Goal: Task Accomplishment & Management: Manage account settings

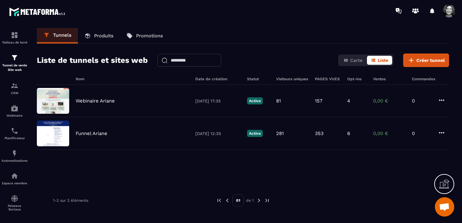
click at [102, 37] on p "Produits" at bounding box center [103, 36] width 19 height 6
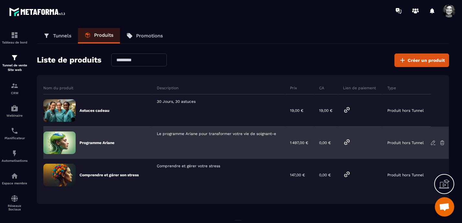
click at [434, 142] on icon at bounding box center [433, 143] width 6 height 6
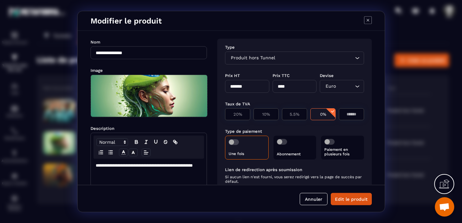
click at [235, 87] on input "*******" at bounding box center [247, 86] width 44 height 13
click at [324, 140] on span "Modal window" at bounding box center [329, 142] width 10 height 6
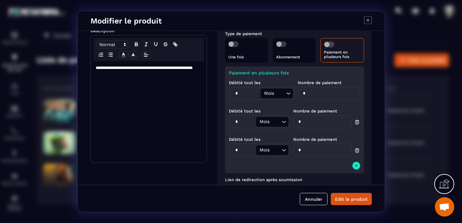
scroll to position [102, 0]
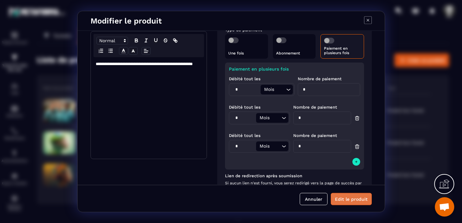
click at [354, 202] on button "Edit le produit" at bounding box center [350, 199] width 41 height 12
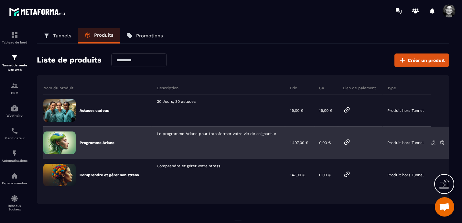
click at [347, 141] on icon at bounding box center [347, 143] width 8 height 8
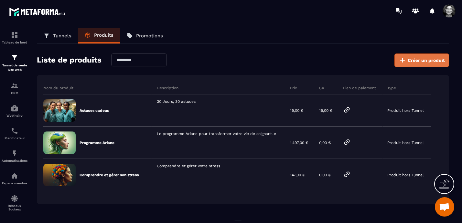
click at [413, 58] on span "Créer un produit" at bounding box center [425, 60] width 37 height 6
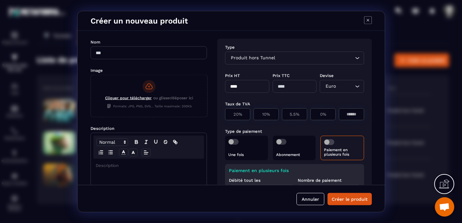
click at [96, 51] on input "Modal window" at bounding box center [148, 53] width 116 height 13
type input "**********"
click at [149, 88] on rect "Modal window" at bounding box center [148, 86] width 13 height 13
click at [91, 117] on input "Cliquer pour télécharger ou glisser/déposer ici Formats: JPG, PNG, SVG... Taill…" at bounding box center [91, 117] width 0 height 0
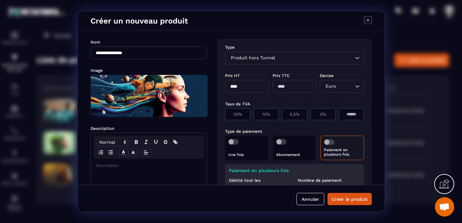
click at [231, 88] on input "****" at bounding box center [247, 86] width 44 height 13
type input "********"
type input "*****"
click at [331, 141] on span "Modal window" at bounding box center [329, 143] width 10 height 6
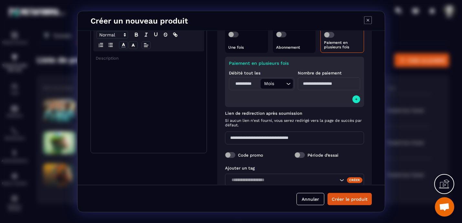
scroll to position [108, 0]
click at [301, 82] on input "Modal window" at bounding box center [328, 83] width 62 height 13
type input "*"
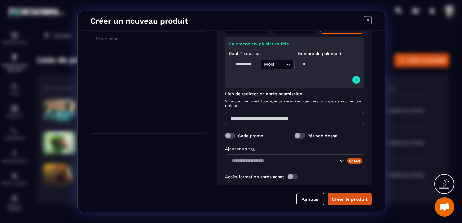
scroll to position [142, 0]
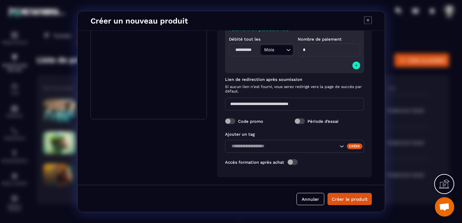
click at [296, 163] on span "Modal window" at bounding box center [292, 163] width 10 height 6
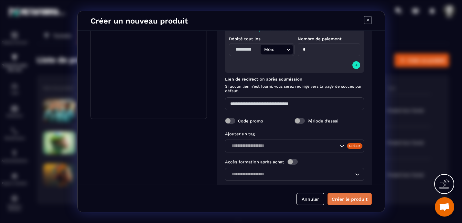
click at [345, 202] on button "Créer le produit" at bounding box center [349, 199] width 44 height 12
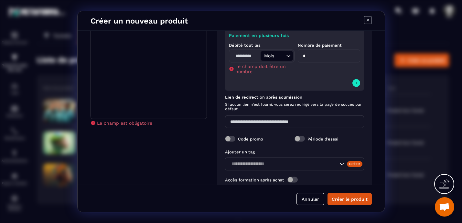
click at [244, 57] on input "Modal window" at bounding box center [245, 56] width 30 height 10
type input "*"
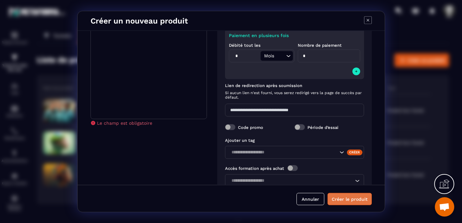
click at [349, 202] on button "Créer le produit" at bounding box center [349, 199] width 44 height 12
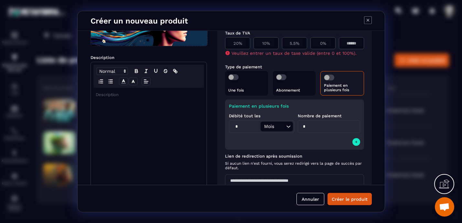
scroll to position [56, 0]
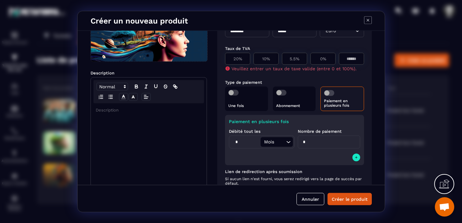
click at [97, 111] on p "Modal window" at bounding box center [149, 111] width 106 height 6
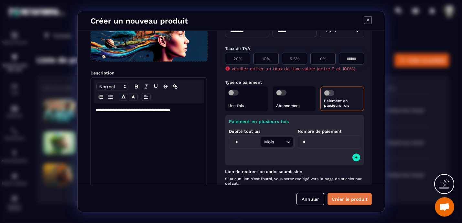
click at [349, 198] on button "Créer le produit" at bounding box center [349, 199] width 44 height 12
click at [322, 58] on p "0%" at bounding box center [323, 59] width 18 height 5
type input "*"
click at [344, 202] on button "Créer le produit" at bounding box center [349, 199] width 44 height 12
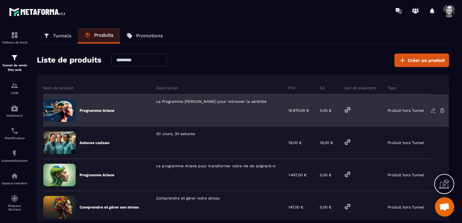
click at [431, 110] on icon at bounding box center [433, 111] width 6 height 6
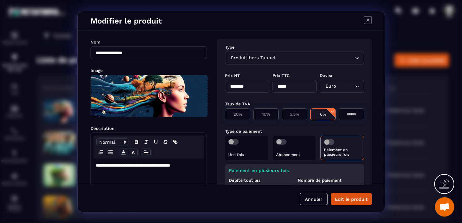
click at [242, 87] on input "********" at bounding box center [247, 86] width 44 height 13
type input "*******"
type input "****"
click at [350, 202] on button "Edit le produit" at bounding box center [350, 199] width 41 height 12
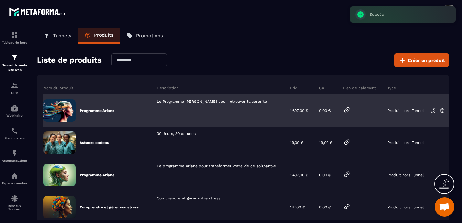
click at [347, 109] on icon at bounding box center [346, 110] width 5 height 5
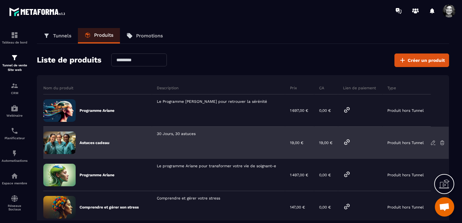
click at [443, 143] on icon at bounding box center [442, 143] width 6 height 6
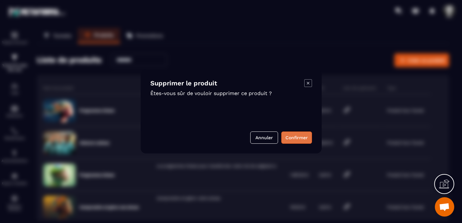
click at [294, 136] on button "Confirmer" at bounding box center [296, 138] width 31 height 12
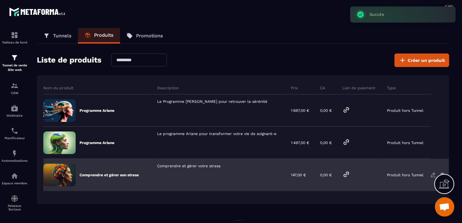
scroll to position [28, 0]
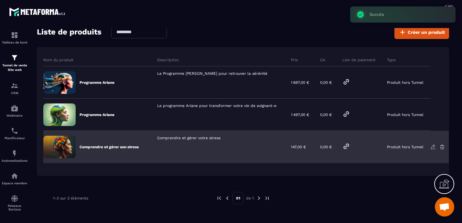
click at [442, 147] on icon at bounding box center [442, 147] width 6 height 6
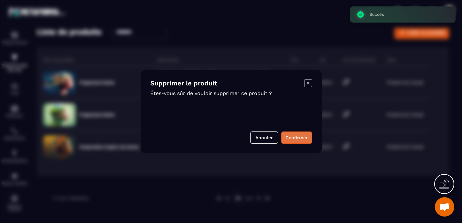
click at [303, 137] on button "Confirmer" at bounding box center [296, 138] width 31 height 12
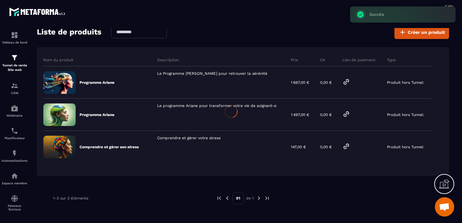
scroll to position [0, 0]
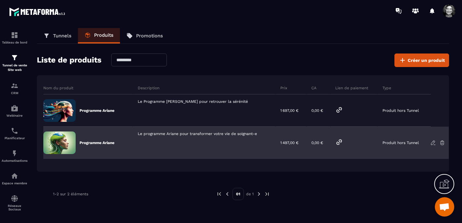
click at [433, 143] on icon at bounding box center [433, 143] width 6 height 6
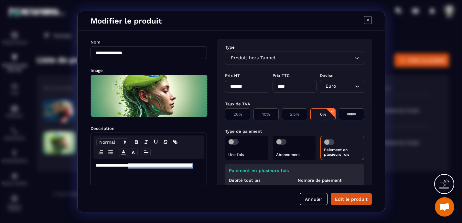
drag, startPoint x: 141, startPoint y: 167, endPoint x: 153, endPoint y: 180, distance: 17.2
click at [153, 180] on div "**********" at bounding box center [149, 210] width 116 height 102
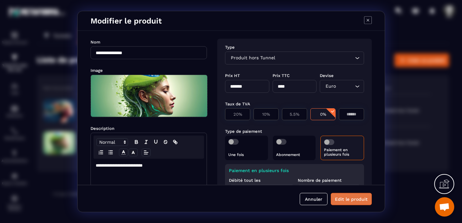
click at [349, 198] on button "Edit le produit" at bounding box center [350, 199] width 41 height 12
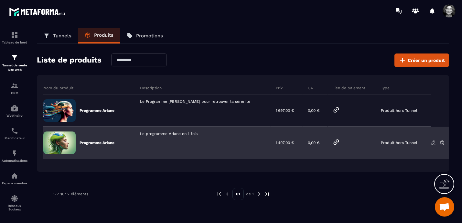
click at [333, 141] on icon at bounding box center [335, 142] width 5 height 5
click at [432, 142] on icon at bounding box center [433, 143] width 6 height 6
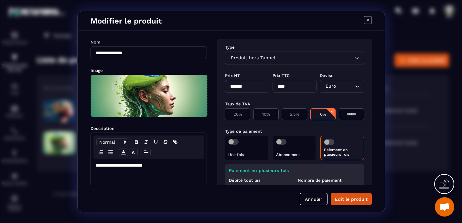
click at [142, 166] on p "**********" at bounding box center [149, 166] width 106 height 6
click at [348, 202] on button "Edit le produit" at bounding box center [350, 199] width 41 height 12
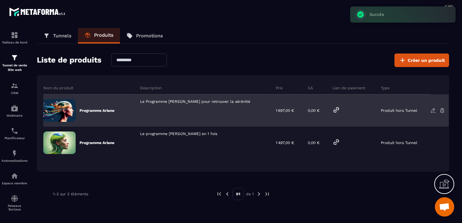
click at [431, 109] on icon at bounding box center [433, 111] width 6 height 6
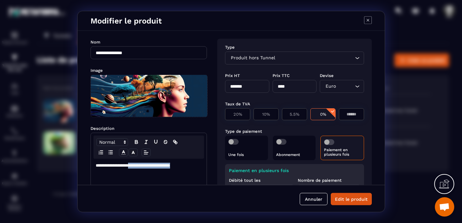
drag, startPoint x: 140, startPoint y: 167, endPoint x: 196, endPoint y: 169, distance: 55.6
click at [196, 169] on p "**********" at bounding box center [149, 166] width 106 height 6
click at [345, 200] on button "Edit le produit" at bounding box center [350, 199] width 41 height 12
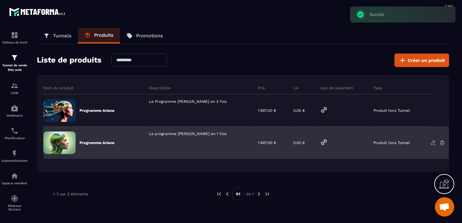
click at [431, 142] on icon at bounding box center [433, 143] width 6 height 6
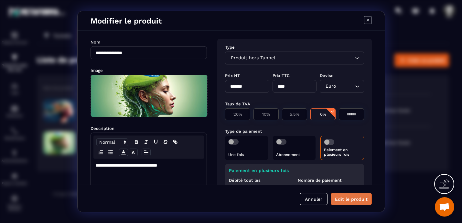
click at [347, 201] on button "Edit le produit" at bounding box center [350, 199] width 41 height 12
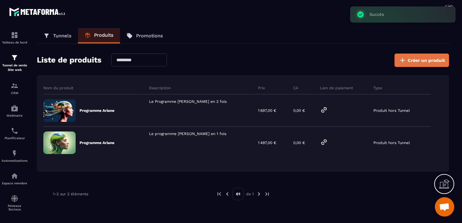
click at [418, 61] on span "Créer un produit" at bounding box center [425, 60] width 37 height 6
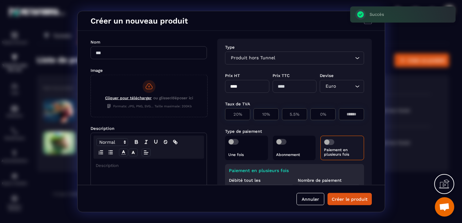
click at [94, 54] on input "Modal window" at bounding box center [148, 53] width 116 height 13
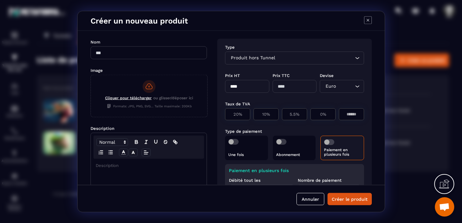
type input "**********"
click at [151, 86] on icon "Modal window" at bounding box center [149, 86] width 6 height 5
click at [91, 117] on input "Cliquer pour télécharger ou glisser/déposer ici Formats: JPG, PNG, SVG... Taill…" at bounding box center [91, 117] width 0 height 0
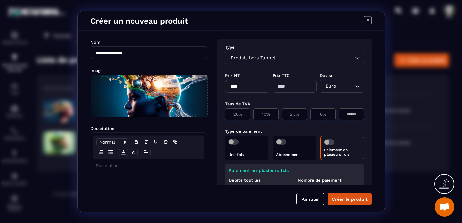
click at [231, 86] on input "****" at bounding box center [247, 86] width 44 height 13
type input "*******"
type input "****"
click at [322, 114] on p "0%" at bounding box center [323, 114] width 18 height 5
type input "*"
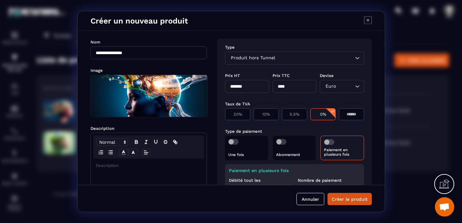
click at [330, 142] on span "Modal window" at bounding box center [329, 143] width 10 height 6
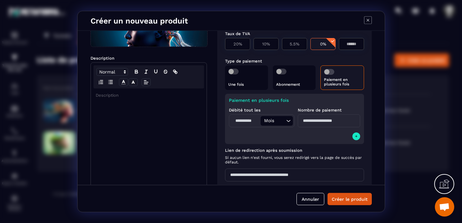
scroll to position [74, 0]
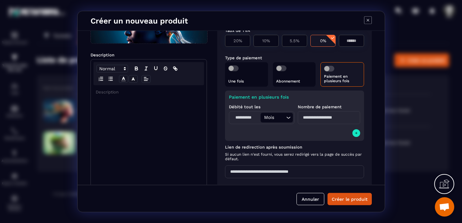
click at [244, 118] on input "Modal window" at bounding box center [245, 118] width 30 height 10
type input "*"
click at [316, 117] on input "Modal window" at bounding box center [328, 117] width 62 height 13
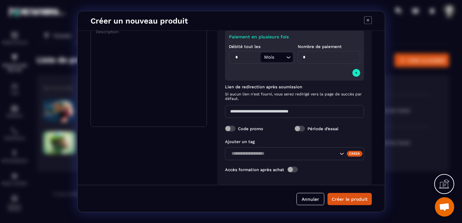
scroll to position [135, 0]
type input "*"
click at [296, 170] on span "Modal window" at bounding box center [292, 169] width 10 height 6
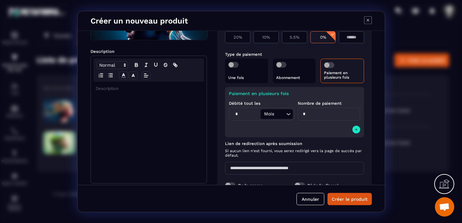
scroll to position [85, 0]
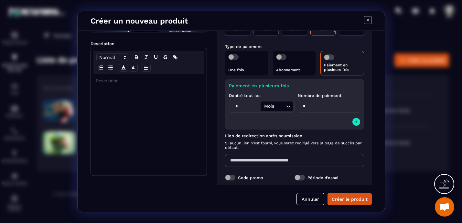
click at [96, 81] on p "Modal window" at bounding box center [149, 81] width 106 height 6
click at [133, 81] on p "**********" at bounding box center [149, 81] width 106 height 6
click at [357, 201] on button "Créer le produit" at bounding box center [349, 199] width 44 height 12
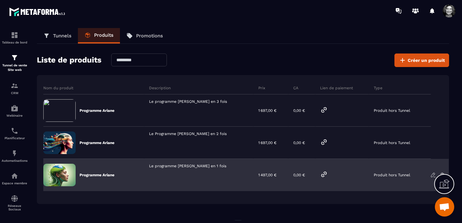
click at [432, 176] on icon at bounding box center [433, 175] width 6 height 6
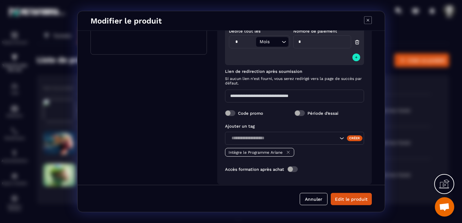
scroll to position [214, 0]
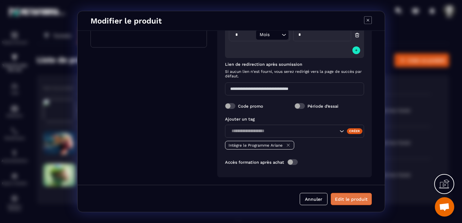
click at [354, 201] on button "Edit le produit" at bounding box center [350, 199] width 41 height 12
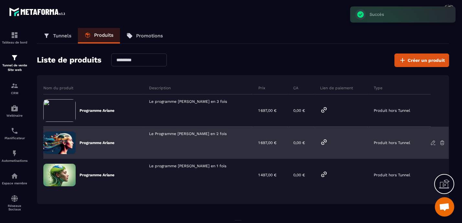
click at [432, 142] on icon at bounding box center [433, 143] width 4 height 4
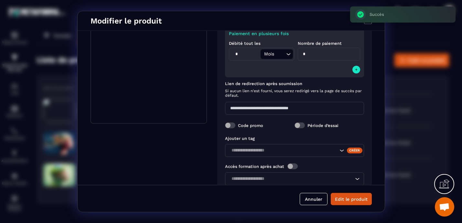
scroll to position [138, 0]
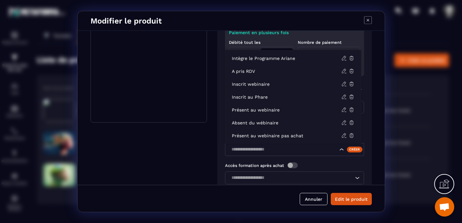
click at [338, 150] on icon "Search for option" at bounding box center [341, 150] width 6 height 6
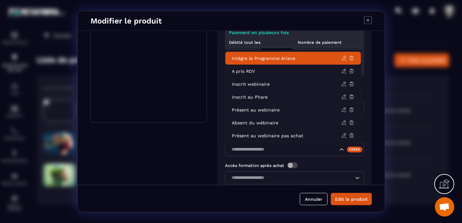
click at [281, 57] on p "Intègre le Programme Ariane" at bounding box center [286, 58] width 109 height 6
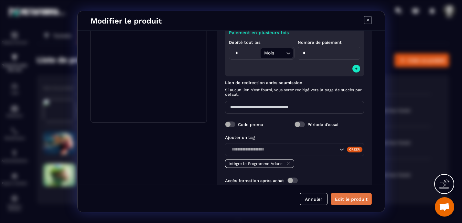
click at [351, 200] on button "Edit le produit" at bounding box center [350, 199] width 41 height 12
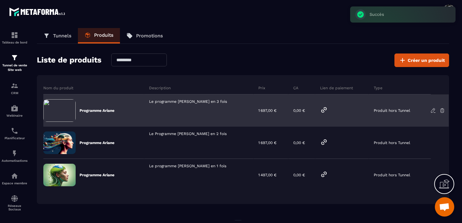
click at [432, 110] on icon at bounding box center [433, 111] width 6 height 6
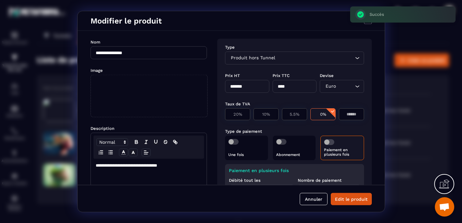
click at [142, 97] on span "Modal window" at bounding box center [149, 96] width 116 height 42
click at [91, 117] on input "Modal window" at bounding box center [91, 117] width 0 height 0
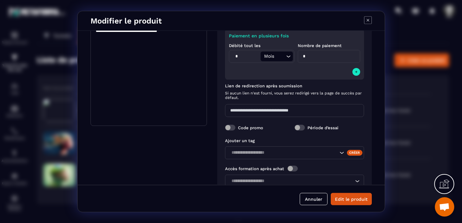
scroll to position [155, 0]
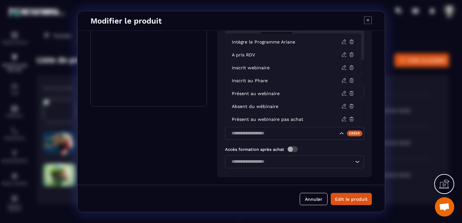
click at [338, 133] on icon "Search for option" at bounding box center [341, 133] width 6 height 6
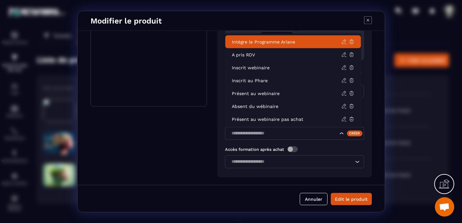
click at [298, 42] on p "Intègre le Programme Ariane" at bounding box center [286, 42] width 109 height 6
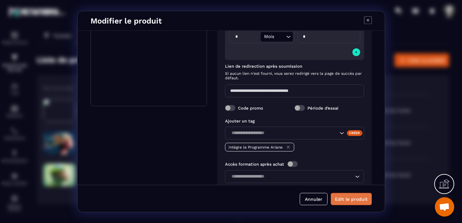
click at [352, 200] on button "Edit le produit" at bounding box center [350, 199] width 41 height 12
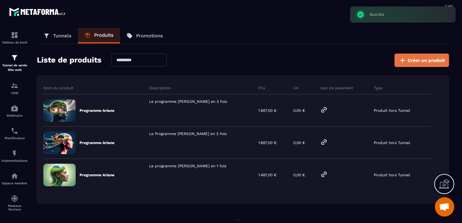
click at [431, 62] on span "Créer un produit" at bounding box center [425, 60] width 37 height 6
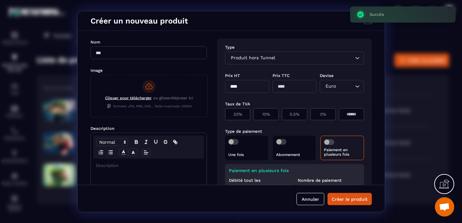
click at [102, 50] on input "Modal window" at bounding box center [148, 53] width 116 height 13
type input "**********"
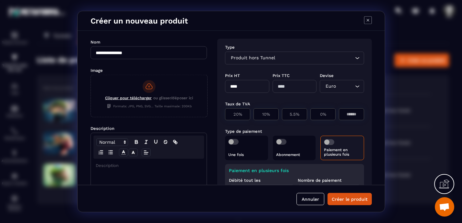
click at [153, 85] on rect "Modal window" at bounding box center [148, 86] width 13 height 13
click at [91, 117] on input "Cliquer pour télécharger ou glisser/déposer ici Formats: JPG, PNG, SVG... Taill…" at bounding box center [91, 117] width 0 height 0
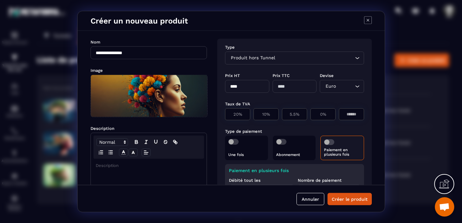
click at [96, 167] on p "Modal window" at bounding box center [149, 166] width 106 height 6
click at [230, 87] on input "****" at bounding box center [247, 86] width 44 height 13
type input "********"
type input "*****"
click at [322, 117] on p "0%" at bounding box center [323, 114] width 18 height 5
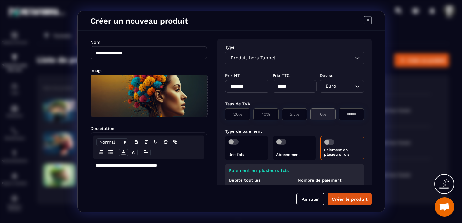
type input "*"
click at [329, 142] on span "Modal window" at bounding box center [329, 143] width 10 height 6
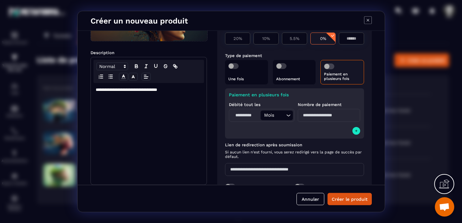
scroll to position [82, 0]
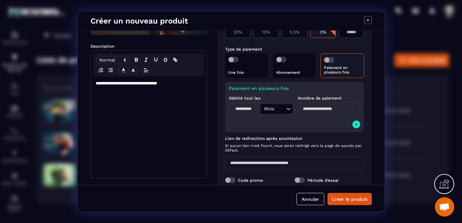
click at [243, 108] on input "Modal window" at bounding box center [245, 109] width 30 height 10
type input "*"
click at [322, 109] on input "Modal window" at bounding box center [328, 109] width 62 height 13
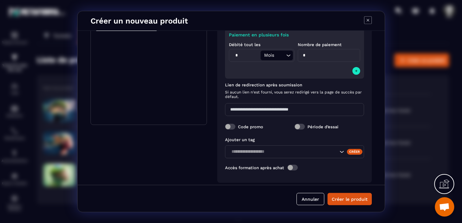
scroll to position [137, 0]
type input "*"
click at [338, 150] on icon "Search for option" at bounding box center [341, 151] width 6 height 6
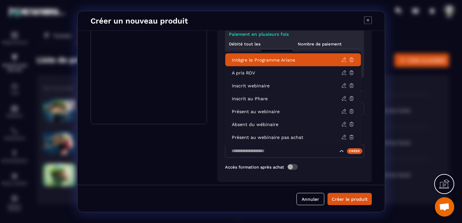
click at [304, 57] on p "Intègre le Programme Ariane" at bounding box center [286, 60] width 109 height 6
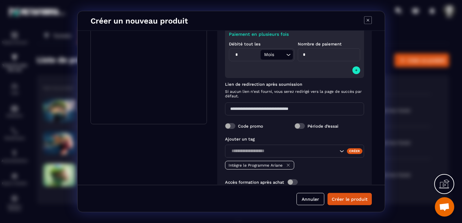
scroll to position [157, 0]
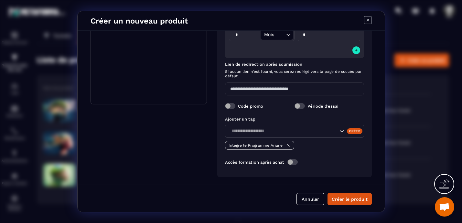
click at [295, 163] on span "Modal window" at bounding box center [292, 163] width 10 height 6
click at [355, 174] on icon "Search for option" at bounding box center [357, 174] width 6 height 6
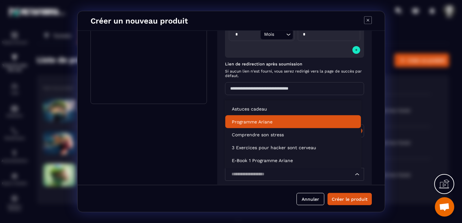
click at [308, 122] on p "Programme Ariane" at bounding box center [293, 122] width 123 height 6
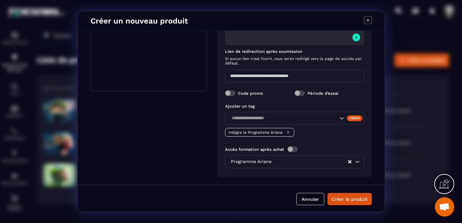
scroll to position [170, 0]
click at [346, 202] on button "Créer le produit" at bounding box center [349, 199] width 44 height 12
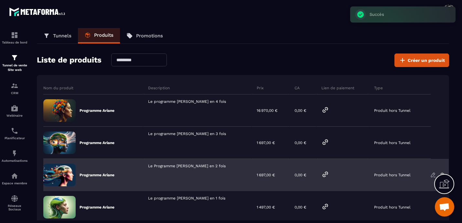
click at [431, 174] on icon at bounding box center [433, 175] width 6 height 6
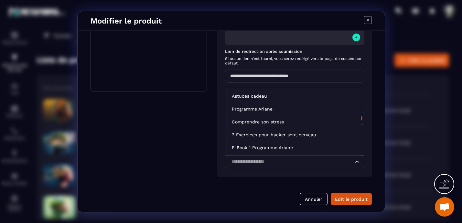
click at [354, 161] on icon "Search for option" at bounding box center [357, 162] width 6 height 6
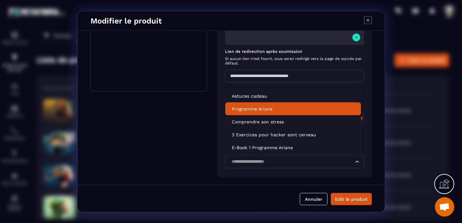
click at [298, 112] on li "Programme Ariane" at bounding box center [293, 109] width 136 height 13
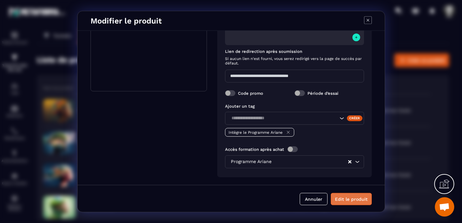
click at [348, 199] on button "Edit le produit" at bounding box center [350, 199] width 41 height 12
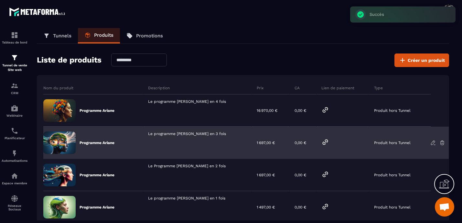
click at [431, 142] on icon at bounding box center [433, 143] width 6 height 6
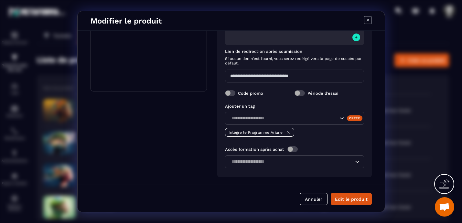
click at [356, 162] on icon "Search for option" at bounding box center [357, 162] width 6 height 6
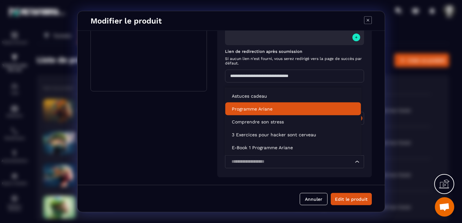
click at [294, 113] on li "Programme Ariane" at bounding box center [293, 109] width 136 height 13
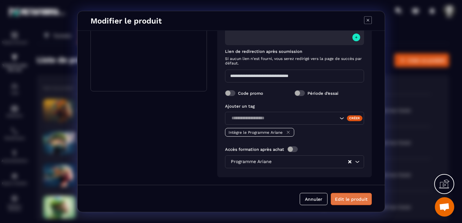
click at [343, 200] on button "Edit le produit" at bounding box center [350, 199] width 41 height 12
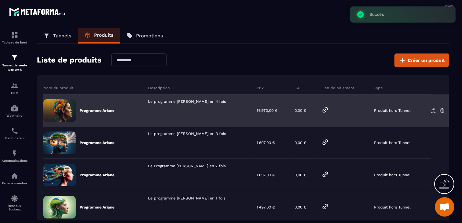
click at [324, 109] on icon at bounding box center [325, 110] width 8 height 8
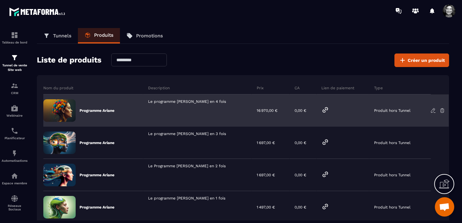
click at [432, 109] on icon at bounding box center [433, 111] width 4 height 4
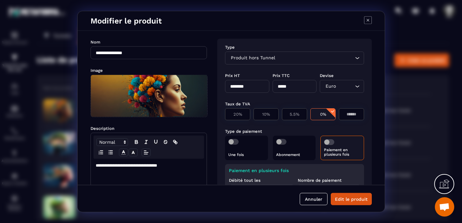
click at [242, 85] on input "********" at bounding box center [247, 86] width 44 height 13
type input "*******"
type input "****"
click at [347, 201] on button "Edit le produit" at bounding box center [350, 199] width 41 height 12
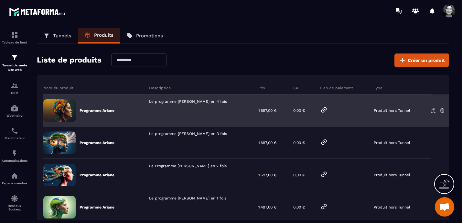
click at [433, 111] on icon at bounding box center [433, 111] width 6 height 6
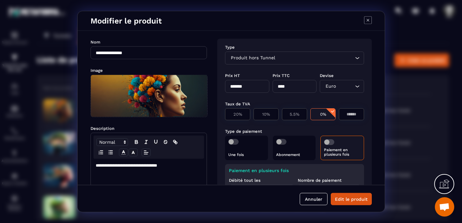
click at [366, 18] on icon "Modal window" at bounding box center [368, 20] width 8 height 8
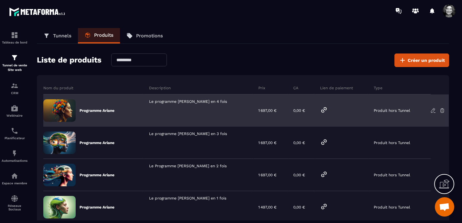
click at [321, 110] on icon at bounding box center [323, 110] width 5 height 5
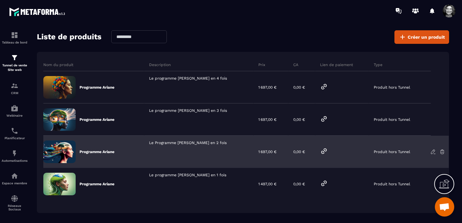
scroll to position [43, 0]
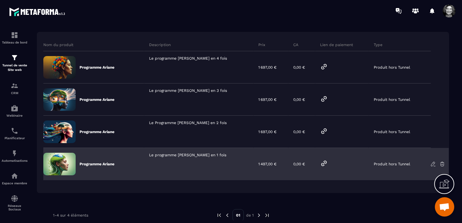
click at [325, 164] on icon at bounding box center [324, 164] width 8 height 8
click at [432, 164] on icon at bounding box center [433, 164] width 6 height 6
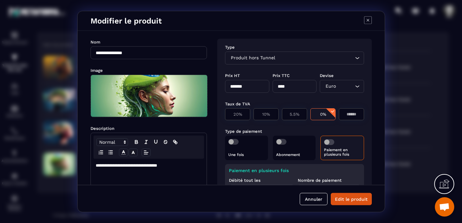
click at [235, 87] on input "*******" at bounding box center [247, 86] width 44 height 13
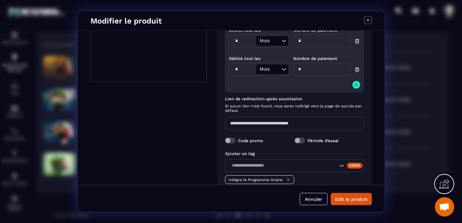
scroll to position [214, 0]
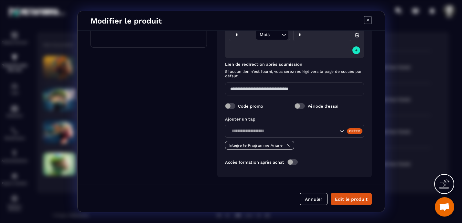
type input "*******"
type input "****"
click at [349, 199] on button "Edit le produit" at bounding box center [350, 199] width 41 height 12
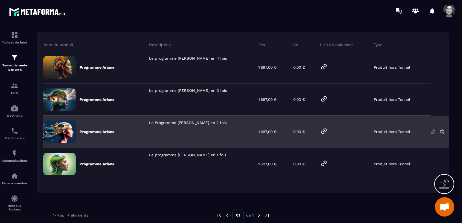
click at [432, 131] on icon at bounding box center [433, 132] width 4 height 4
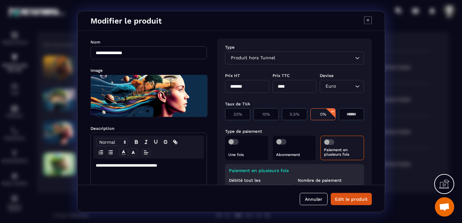
click at [234, 86] on input "*******" at bounding box center [247, 86] width 44 height 13
type input "*******"
type input "****"
click at [354, 198] on button "Edit le produit" at bounding box center [350, 199] width 41 height 12
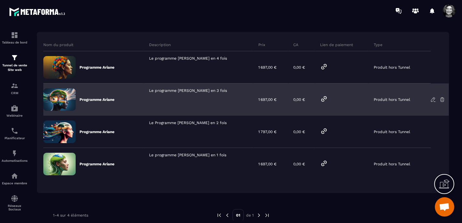
click at [323, 99] on icon at bounding box center [324, 99] width 8 height 8
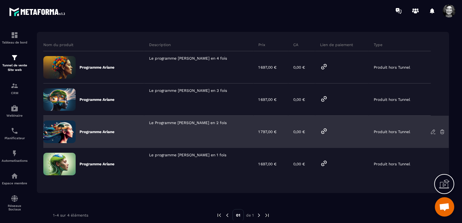
click at [431, 132] on icon at bounding box center [433, 132] width 4 height 4
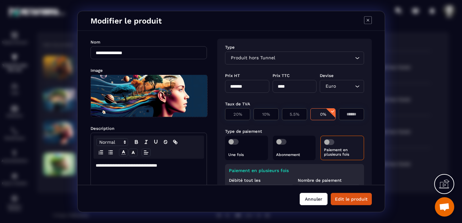
click at [306, 199] on button "Annuler" at bounding box center [313, 199] width 28 height 12
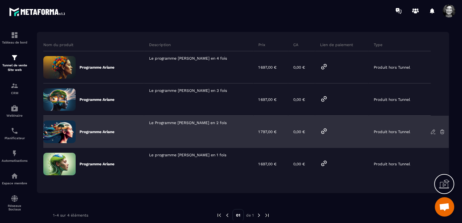
click at [323, 130] on icon at bounding box center [324, 132] width 8 height 8
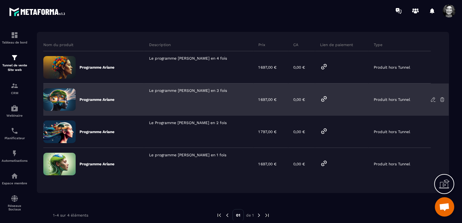
click at [433, 99] on icon at bounding box center [433, 100] width 6 height 6
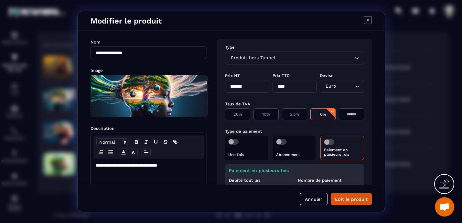
click at [234, 85] on input "*******" at bounding box center [247, 86] width 44 height 13
type input "*******"
type input "****"
click at [357, 198] on button "Edit le produit" at bounding box center [350, 199] width 41 height 12
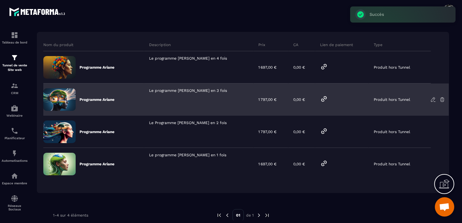
click at [323, 100] on icon at bounding box center [324, 99] width 8 height 8
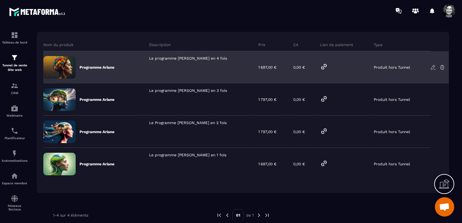
click at [431, 67] on icon at bounding box center [433, 68] width 6 height 6
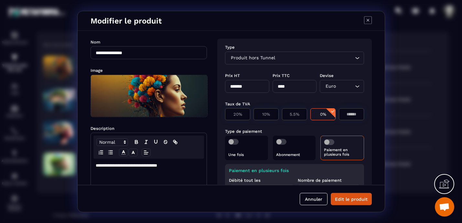
click at [234, 86] on input "*******" at bounding box center [247, 86] width 44 height 13
type input "*******"
type input "****"
click at [344, 199] on button "Edit le produit" at bounding box center [350, 199] width 41 height 12
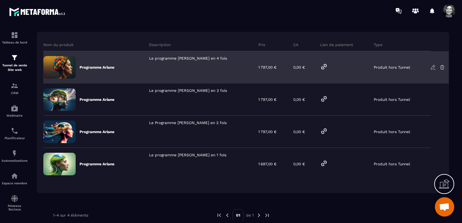
click at [324, 66] on icon at bounding box center [324, 67] width 8 height 8
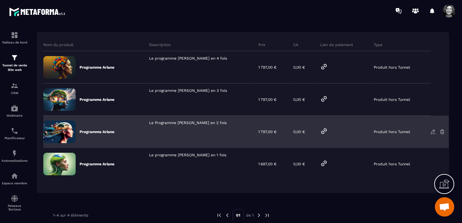
click at [327, 132] on icon at bounding box center [324, 132] width 8 height 8
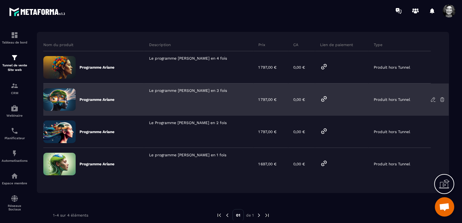
click at [324, 99] on icon at bounding box center [323, 99] width 5 height 5
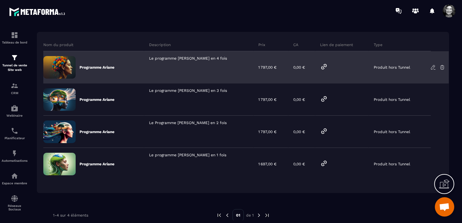
click at [323, 65] on icon at bounding box center [323, 66] width 5 height 5
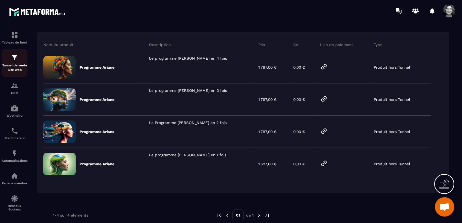
click at [15, 59] on img at bounding box center [15, 58] width 8 height 8
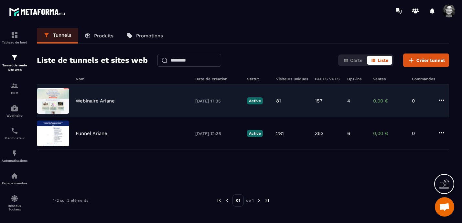
click at [96, 100] on p "Webinaire Ariane" at bounding box center [95, 101] width 39 height 6
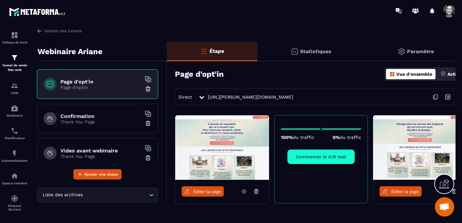
click at [449, 72] on p "Actions" at bounding box center [455, 74] width 16 height 5
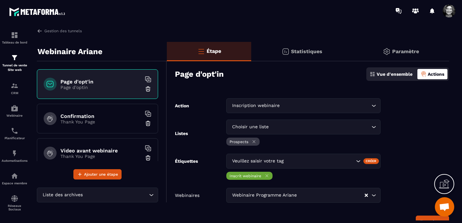
click at [95, 82] on h6 "Page d'opt'in" at bounding box center [100, 82] width 81 height 6
click at [95, 121] on p "Thank You Page" at bounding box center [100, 121] width 81 height 5
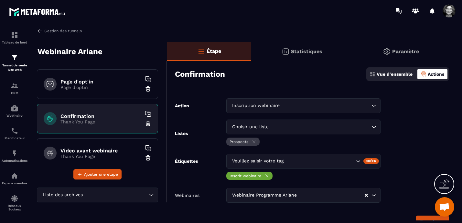
click at [103, 149] on h6 "Video avant webinaire" at bounding box center [100, 151] width 81 height 6
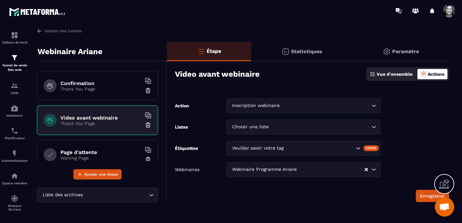
scroll to position [41, 0]
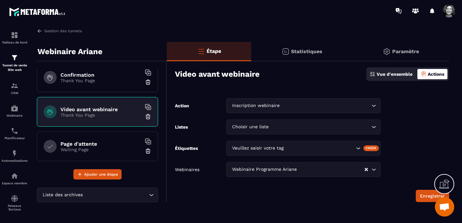
click at [90, 146] on h6 "Page d'attente" at bounding box center [100, 144] width 81 height 6
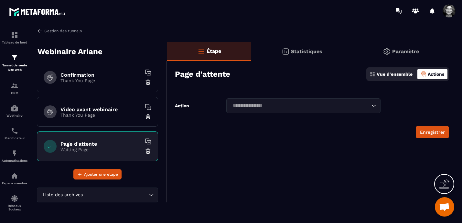
click at [400, 51] on p "Paramètre" at bounding box center [405, 51] width 27 height 6
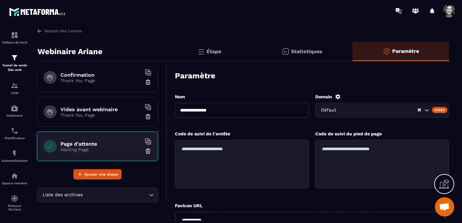
click at [207, 52] on p "Étape" at bounding box center [213, 51] width 15 height 6
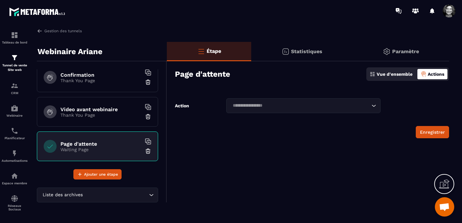
click at [404, 72] on p "Vue d'ensemble" at bounding box center [394, 74] width 36 height 5
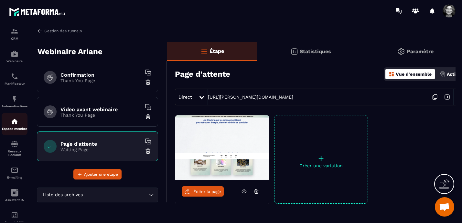
scroll to position [75, 0]
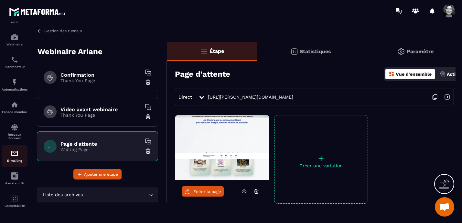
click at [12, 151] on img at bounding box center [15, 154] width 8 height 8
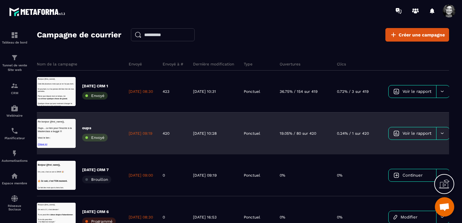
click at [260, 133] on p "Ponctuel" at bounding box center [252, 133] width 16 height 5
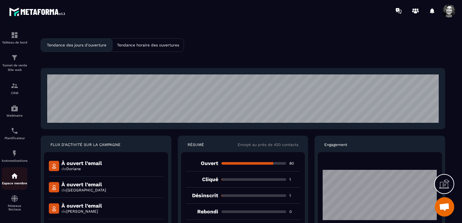
scroll to position [75, 0]
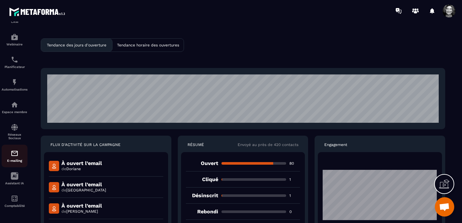
click at [14, 153] on img at bounding box center [15, 154] width 8 height 8
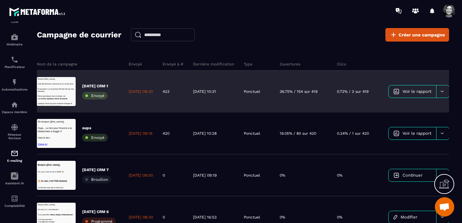
click at [158, 104] on div "13/10/2025 08:30" at bounding box center [141, 92] width 34 height 42
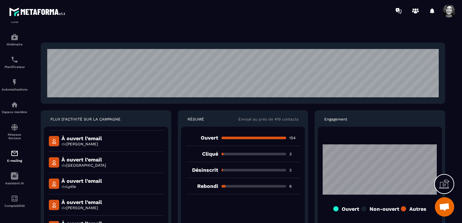
scroll to position [2446, 0]
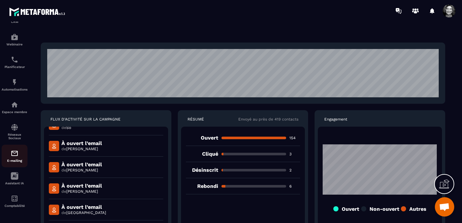
click at [13, 155] on img at bounding box center [15, 154] width 8 height 8
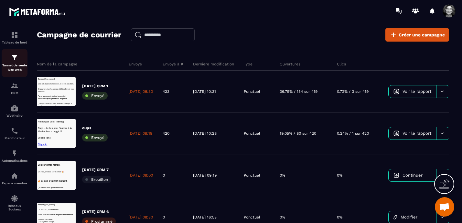
click at [16, 61] on img at bounding box center [15, 58] width 8 height 8
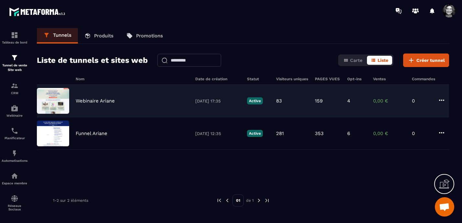
click at [164, 101] on div "Webinaire Ariane" at bounding box center [132, 101] width 113 height 6
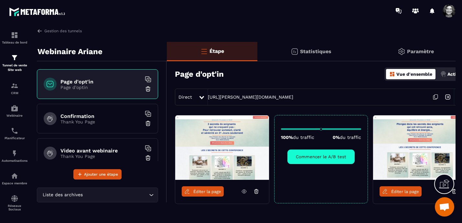
click at [320, 52] on p "Statistiques" at bounding box center [315, 51] width 31 height 6
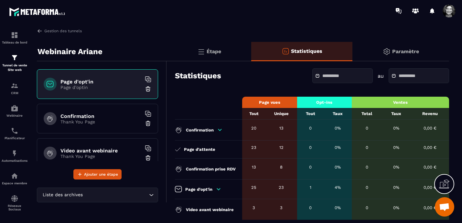
click at [322, 76] on input "text" at bounding box center [344, 76] width 45 height 5
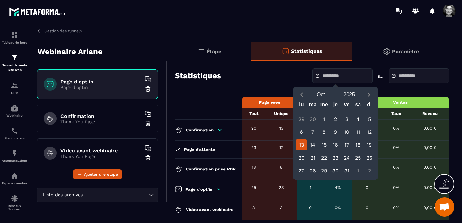
click at [299, 146] on div "13" at bounding box center [301, 145] width 11 height 11
type input "**********"
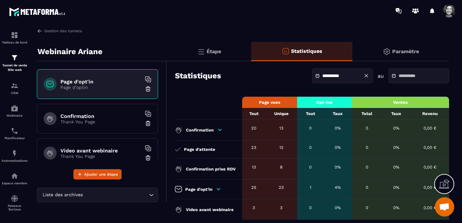
click at [398, 77] on input "text" at bounding box center [420, 76] width 45 height 5
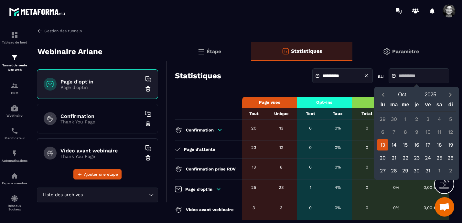
click at [381, 144] on div "13" at bounding box center [382, 145] width 11 height 11
type input "**********"
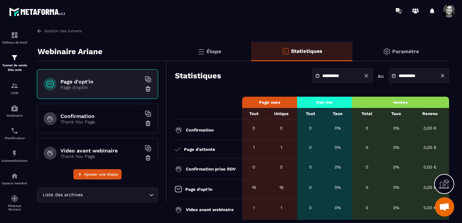
click at [253, 188] on div "16" at bounding box center [253, 187] width 17 height 5
click at [279, 187] on div "16" at bounding box center [281, 187] width 25 height 5
click at [14, 37] on img at bounding box center [15, 35] width 8 height 8
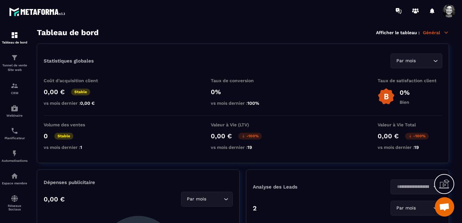
click at [444, 33] on icon at bounding box center [446, 33] width 6 height 6
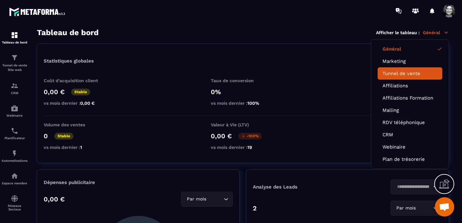
click at [412, 76] on link "Tunnel de vente" at bounding box center [409, 74] width 55 height 6
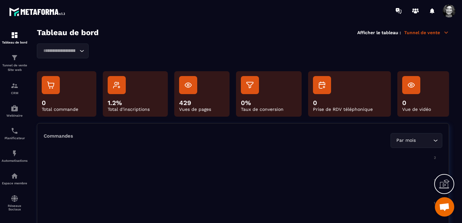
click at [435, 140] on icon "Search for option" at bounding box center [435, 141] width 6 height 6
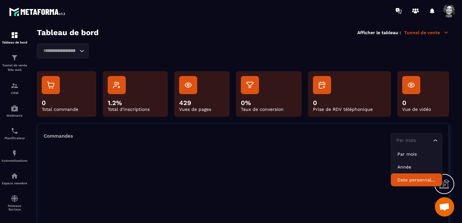
click at [414, 181] on p "Date personnalisée" at bounding box center [416, 180] width 38 height 6
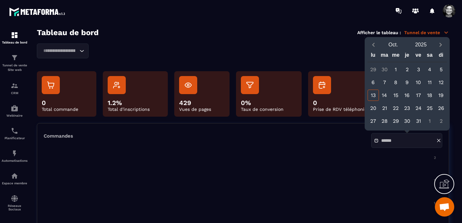
click at [373, 93] on div "13" at bounding box center [372, 95] width 11 height 11
type input "**********"
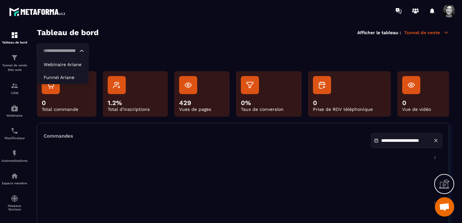
click at [82, 50] on icon "Search for option" at bounding box center [81, 51] width 6 height 6
click at [74, 63] on p "Webinaire Ariane" at bounding box center [63, 64] width 38 height 6
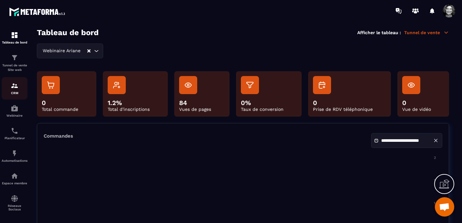
click at [14, 88] on img at bounding box center [15, 86] width 8 height 8
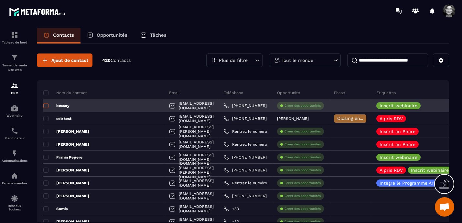
click at [48, 106] on span at bounding box center [45, 105] width 5 height 5
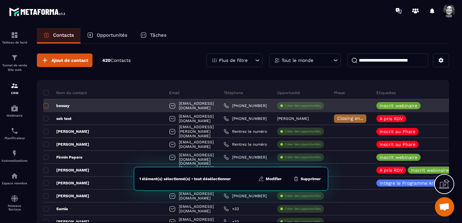
click at [46, 105] on span at bounding box center [45, 105] width 5 height 5
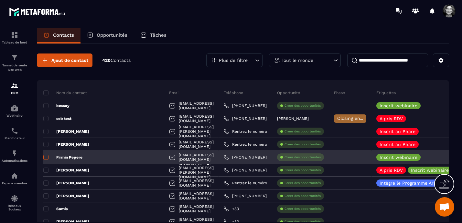
click at [46, 158] on span at bounding box center [45, 157] width 5 height 5
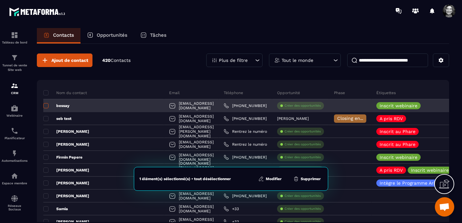
click at [46, 106] on span at bounding box center [45, 105] width 5 height 5
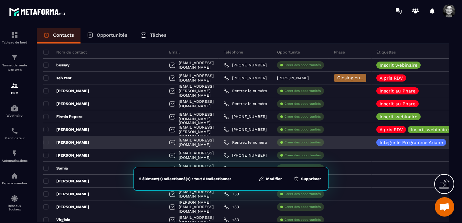
scroll to position [40, 0]
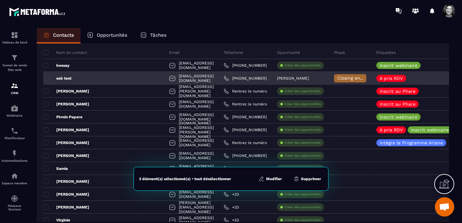
click at [103, 78] on div "seb test" at bounding box center [103, 78] width 121 height 13
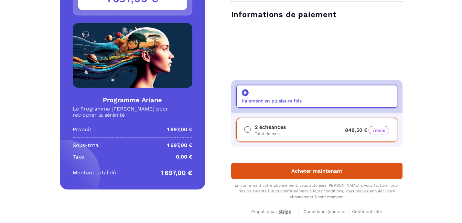
scroll to position [82, 0]
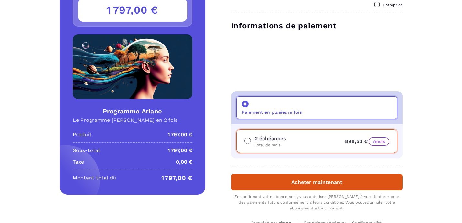
scroll to position [69, 0]
